Goal: Find specific page/section: Find specific page/section

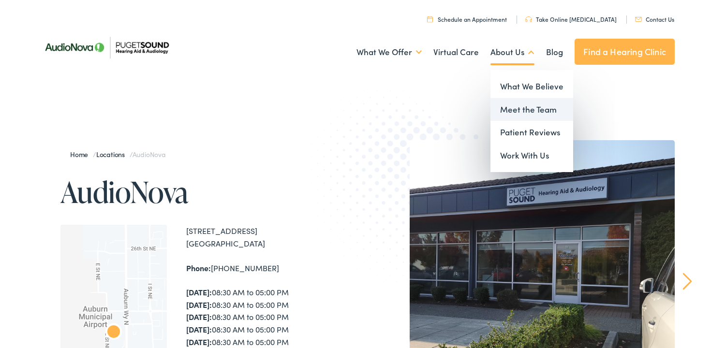
click at [507, 116] on link "Meet the Team" at bounding box center [531, 109] width 83 height 23
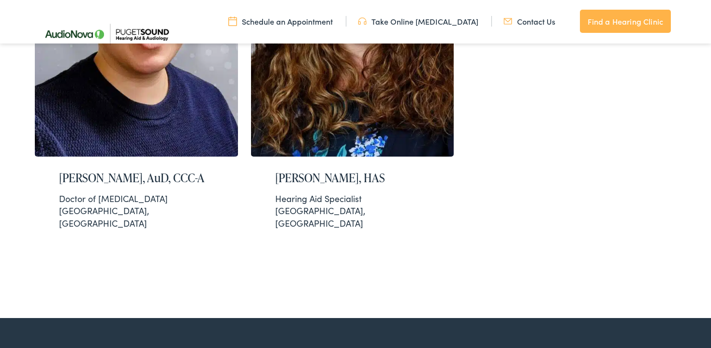
scroll to position [2016, 0]
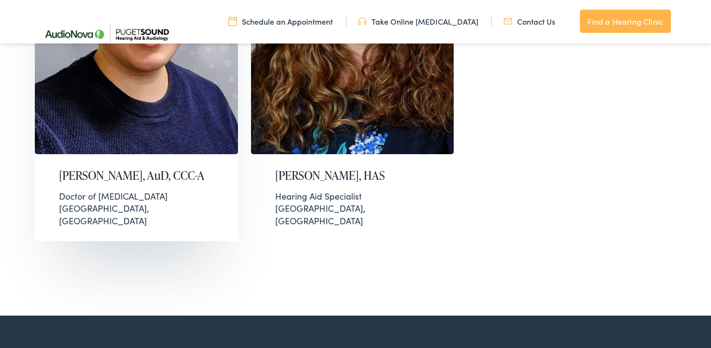
click at [106, 190] on div "Doctor of [MEDICAL_DATA]" at bounding box center [136, 196] width 154 height 12
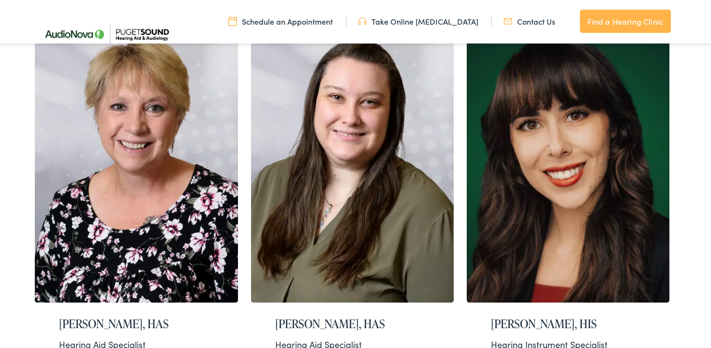
scroll to position [1070, 0]
